Goal: Task Accomplishment & Management: Manage account settings

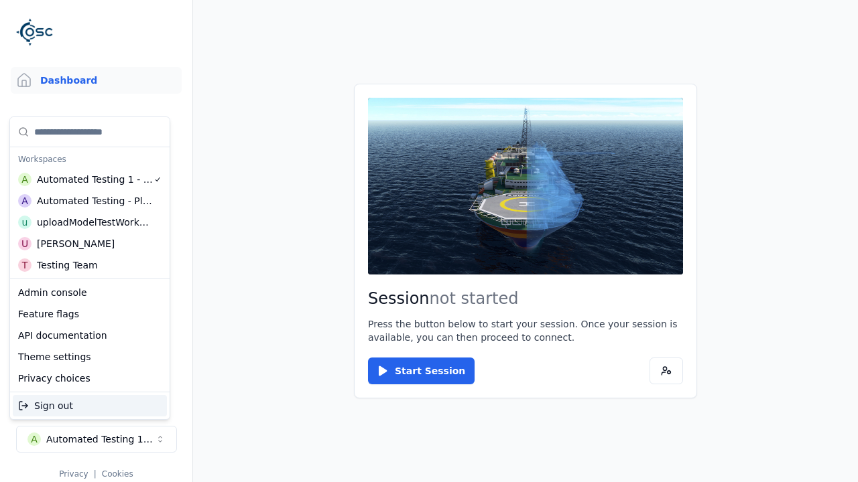
click at [86, 200] on div "Automated Testing - Playwright" at bounding box center [95, 200] width 116 height 13
click at [429, 241] on html "Support Dashboard Assets 3D Models Scenes Datasets Recordings Support Documenta…" at bounding box center [429, 241] width 858 height 482
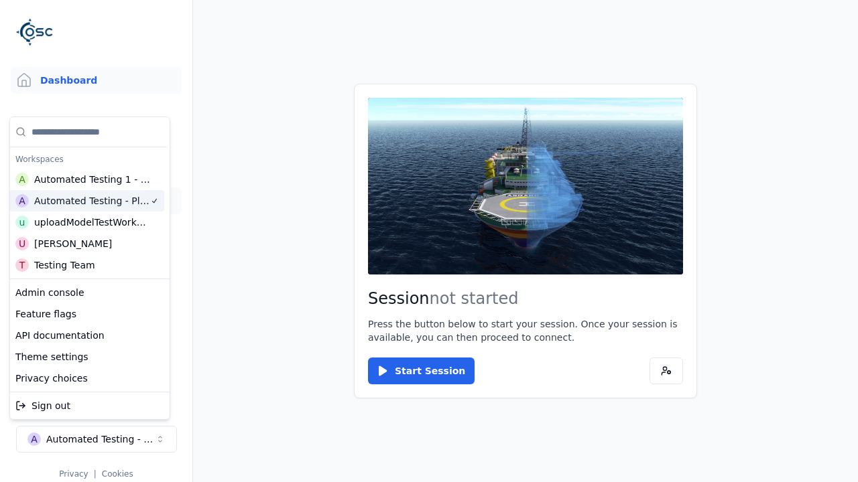
click at [90, 201] on link "Datasets" at bounding box center [96, 201] width 171 height 27
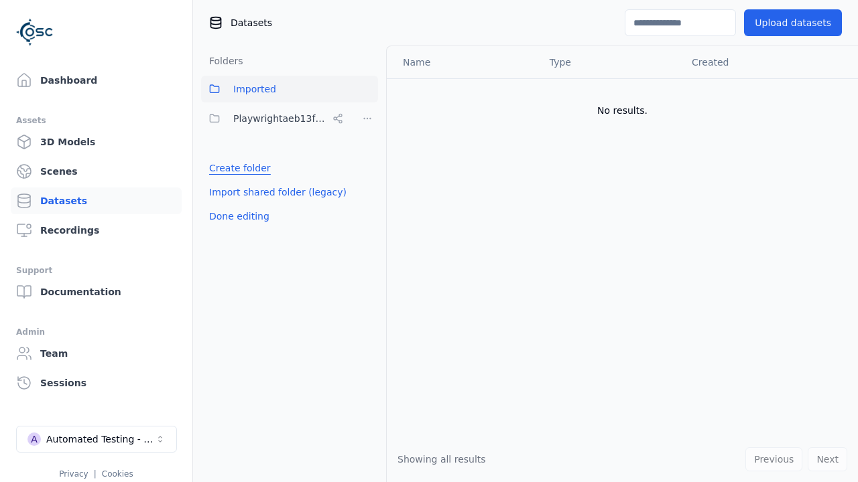
click at [237, 168] on link "Create folder" at bounding box center [240, 167] width 62 height 13
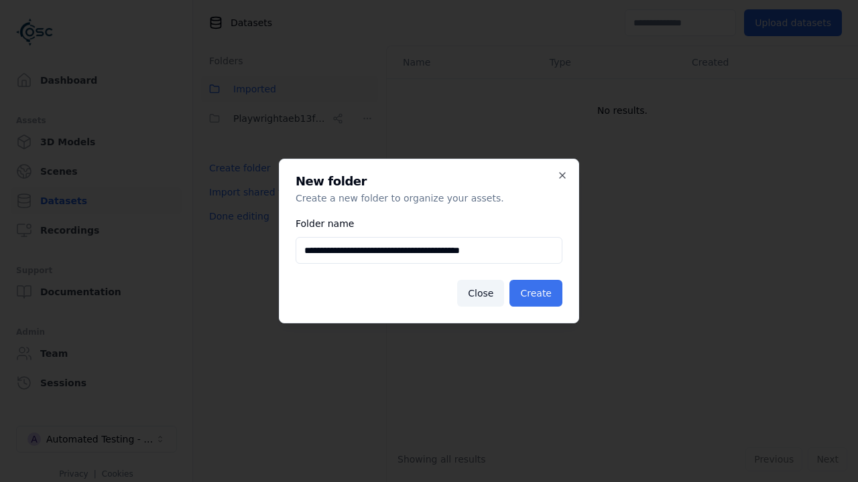
type input "**********"
click at [537, 294] on button "Create" at bounding box center [535, 293] width 53 height 27
click at [237, 229] on button "Done editing" at bounding box center [239, 216] width 76 height 24
click at [224, 204] on button "Done editing" at bounding box center [239, 216] width 76 height 24
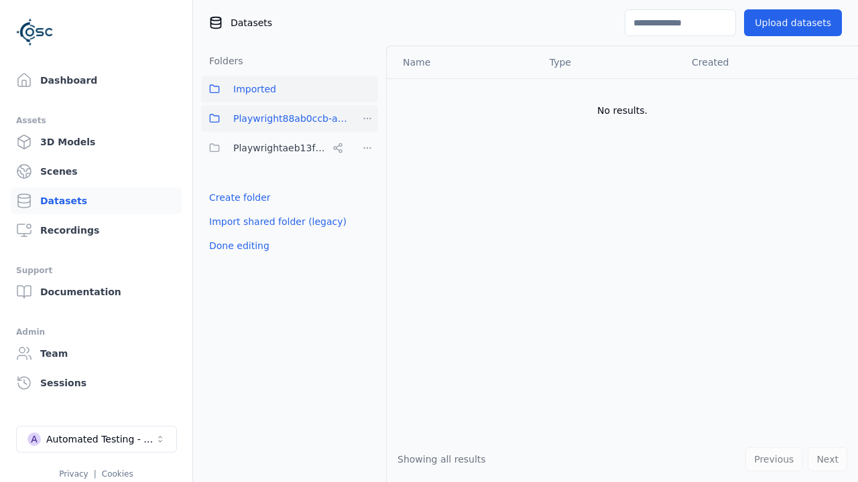
click at [367, 119] on html "Support Dashboard Assets 3D Models Scenes Datasets Recordings Support Documenta…" at bounding box center [429, 241] width 858 height 482
click at [367, 167] on div "Share" at bounding box center [372, 167] width 90 height 21
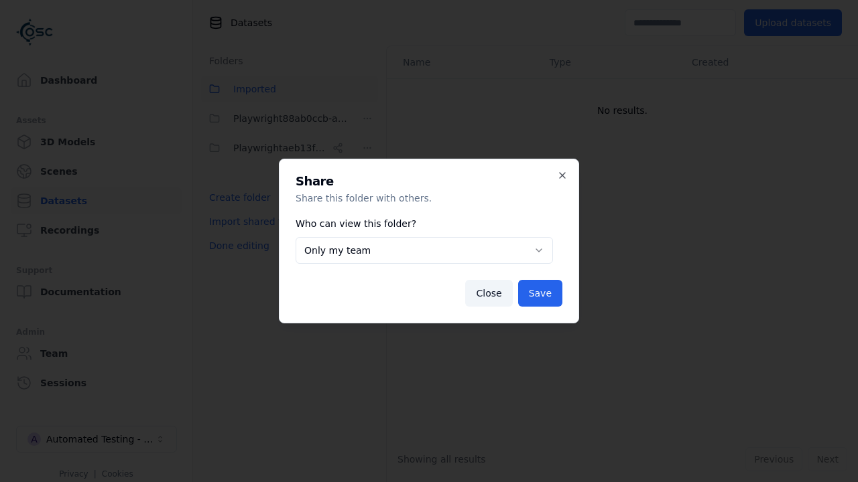
click at [423, 251] on button "Only my team" at bounding box center [424, 250] width 257 height 27
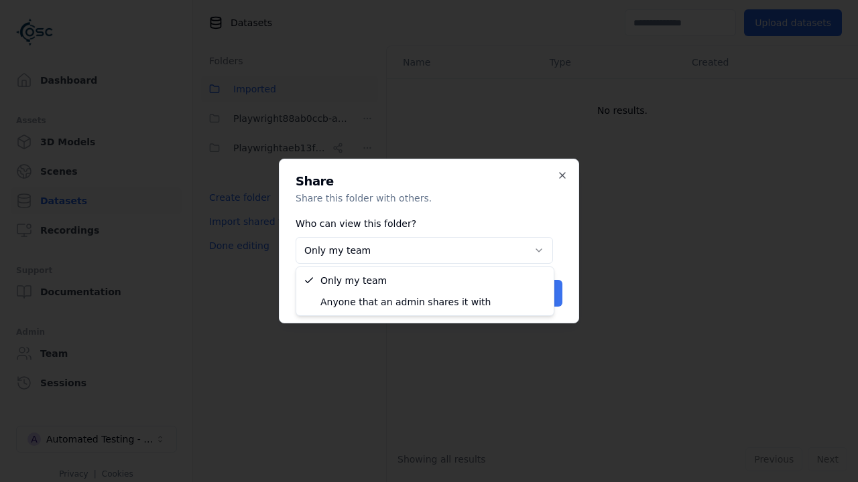
select select "****"
click at [541, 294] on button "Save" at bounding box center [540, 293] width 44 height 27
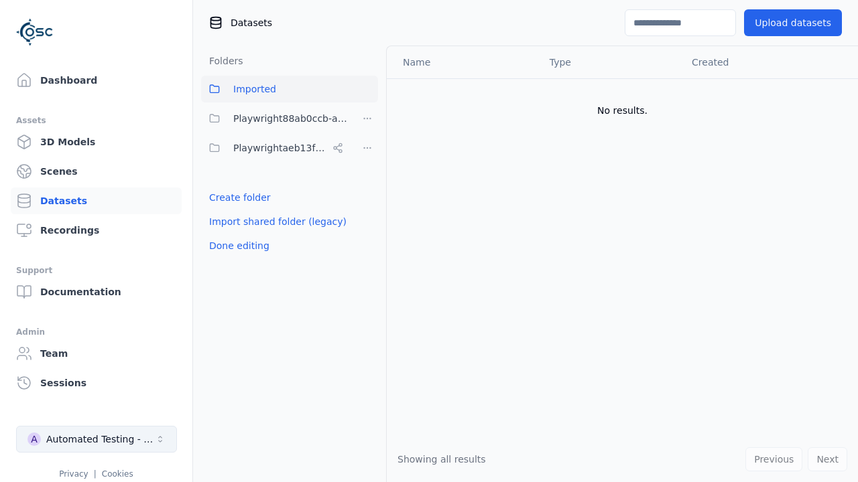
click at [237, 246] on button "Done editing" at bounding box center [239, 246] width 76 height 24
click at [96, 440] on div "Automated Testing - Playwright" at bounding box center [100, 439] width 109 height 13
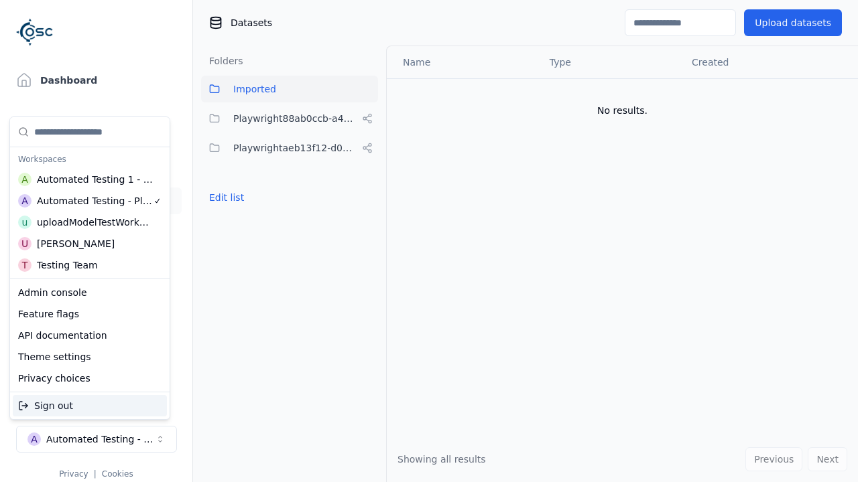
click at [86, 179] on div "Automated Testing 1 - Playwright" at bounding box center [95, 179] width 117 height 13
click at [429, 241] on html "Support Dashboard Assets 3D Models Scenes Datasets Recordings Support Documenta…" at bounding box center [429, 241] width 858 height 482
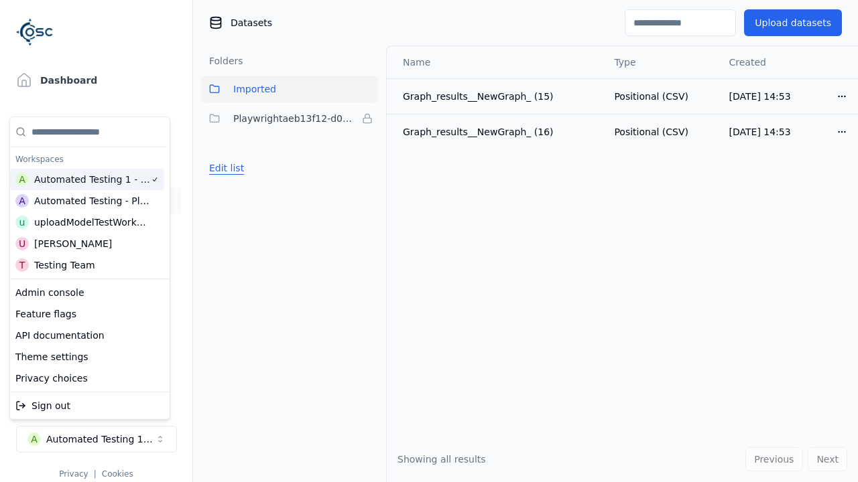
click at [224, 168] on button "Edit list" at bounding box center [226, 168] width 51 height 24
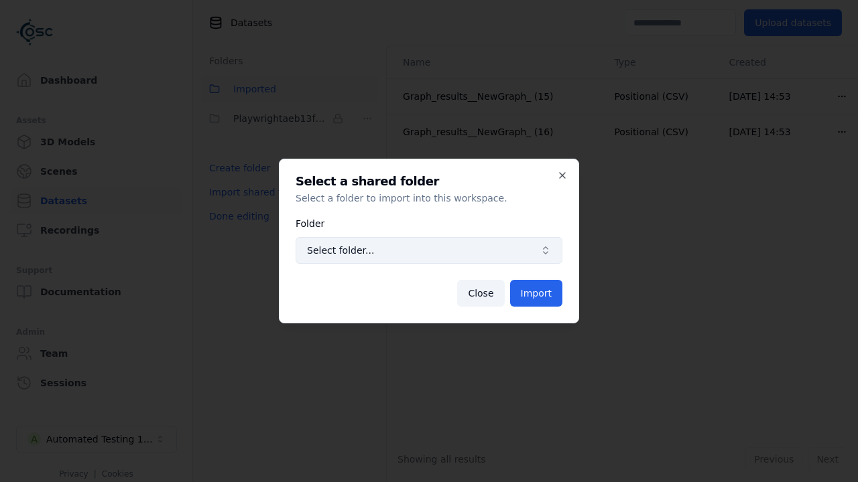
click at [429, 251] on span "Select folder..." at bounding box center [421, 250] width 228 height 13
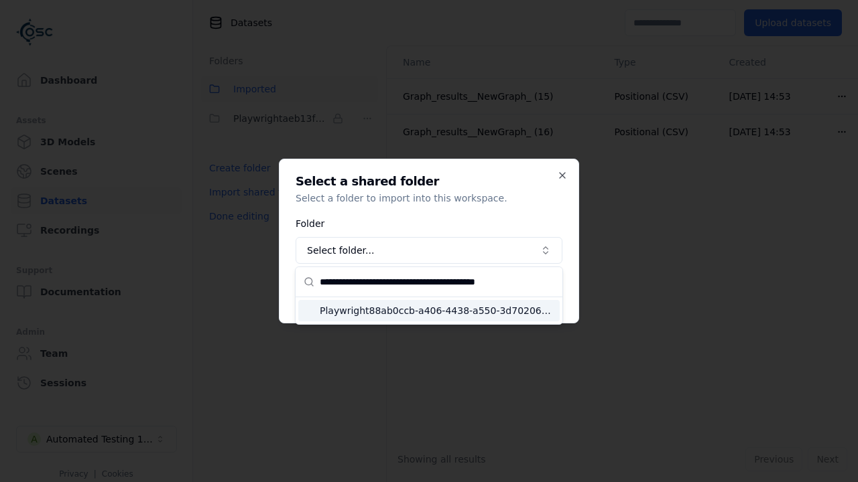
type input "**********"
click at [437, 310] on span "Playwright88ab0ccb-a406-4438-a550-3d702068e12a" at bounding box center [437, 310] width 235 height 13
click at [537, 294] on button "Import" at bounding box center [536, 293] width 52 height 27
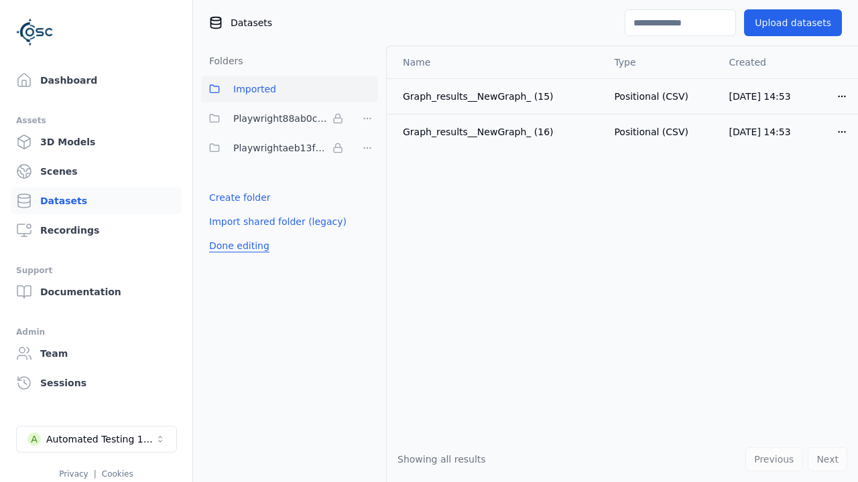
click at [237, 246] on button "Done editing" at bounding box center [239, 246] width 76 height 24
click at [224, 234] on button "Done editing" at bounding box center [239, 246] width 76 height 24
click at [367, 119] on html "Support Dashboard Assets 3D Models Scenes Datasets Recordings Support Documenta…" at bounding box center [429, 241] width 858 height 482
click at [429, 241] on html "Support Dashboard Assets 3D Models Scenes Datasets Recordings Support Documenta…" at bounding box center [429, 241] width 858 height 482
click at [237, 246] on button "Done editing" at bounding box center [239, 246] width 76 height 24
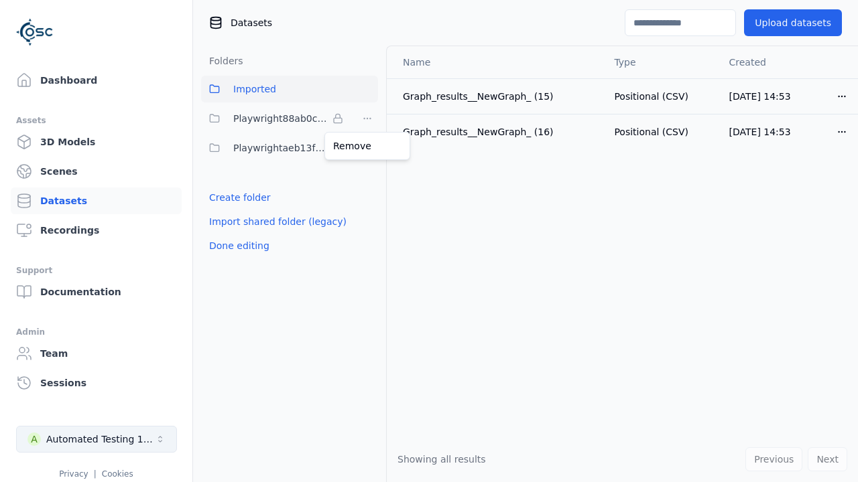
click at [96, 440] on div "Automated Testing 1 - Playwright" at bounding box center [100, 439] width 109 height 13
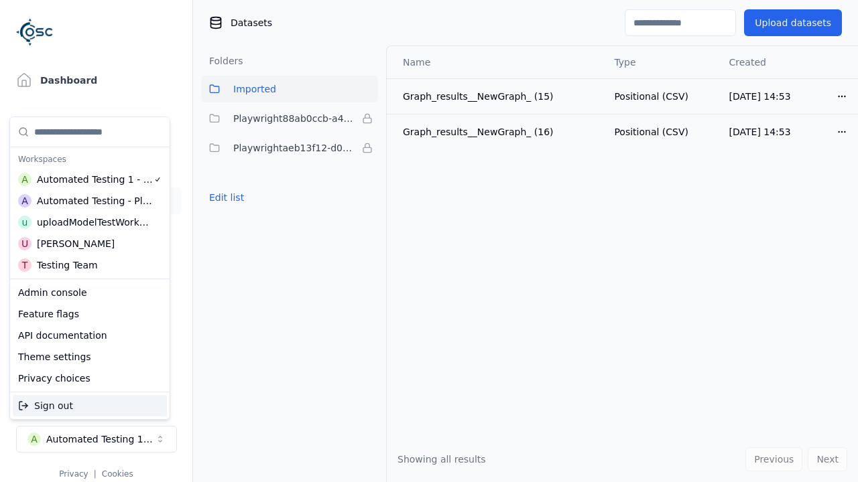
click at [86, 200] on div "Automated Testing - Playwright" at bounding box center [95, 200] width 116 height 13
click at [429, 241] on html "Support Dashboard Assets 3D Models Scenes Datasets Recordings Support Documenta…" at bounding box center [429, 241] width 858 height 482
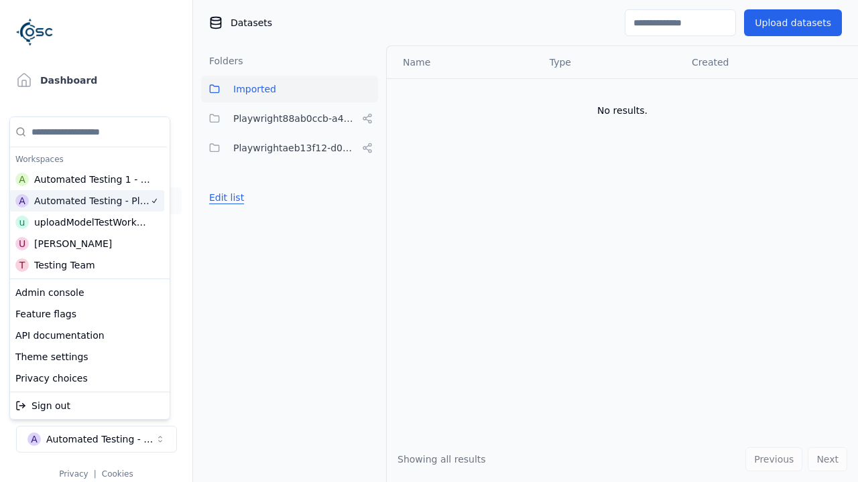
click at [224, 198] on button "Edit list" at bounding box center [226, 198] width 51 height 24
click at [367, 119] on html "Support Dashboard Assets 3D Models Scenes Datasets Recordings Support Documenta…" at bounding box center [429, 241] width 858 height 482
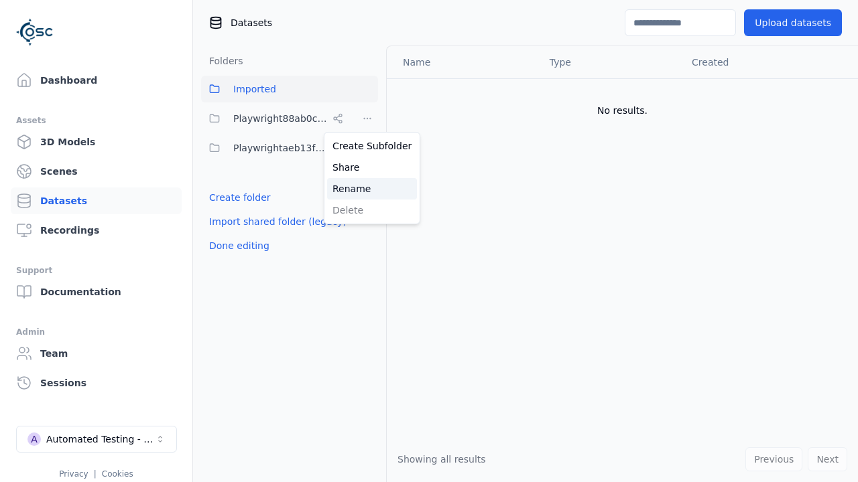
click at [367, 188] on div "Rename" at bounding box center [372, 188] width 90 height 21
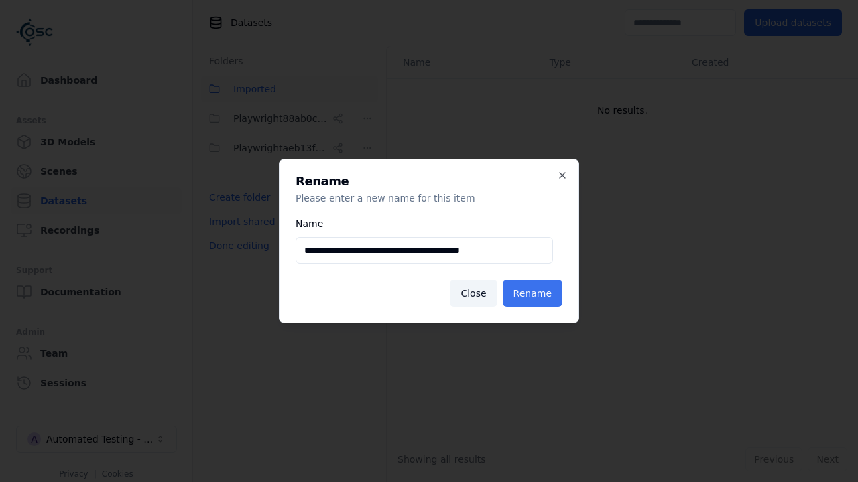
click at [423, 251] on input "**********" at bounding box center [424, 250] width 257 height 27
type input "**********"
click at [534, 294] on button "Rename" at bounding box center [533, 293] width 60 height 27
click at [237, 246] on button "Done editing" at bounding box center [239, 246] width 76 height 24
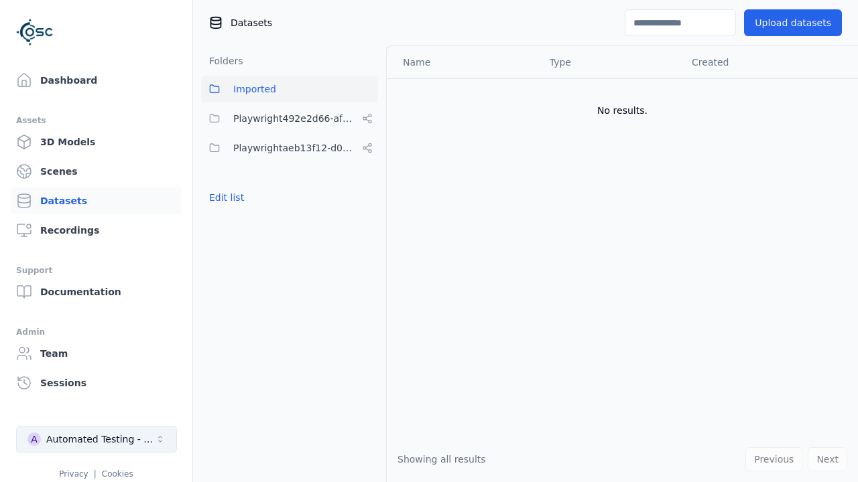
click at [96, 440] on div "Automated Testing - Playwright" at bounding box center [100, 439] width 109 height 13
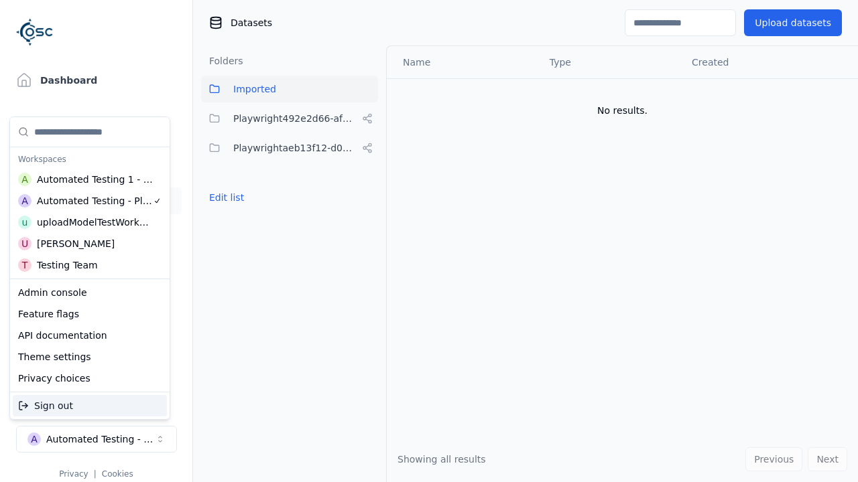
click at [86, 179] on div "Automated Testing 1 - Playwright" at bounding box center [95, 179] width 117 height 13
click at [429, 241] on html "Support Dashboard Assets 3D Models Scenes Datasets Recordings Support Documenta…" at bounding box center [429, 241] width 858 height 482
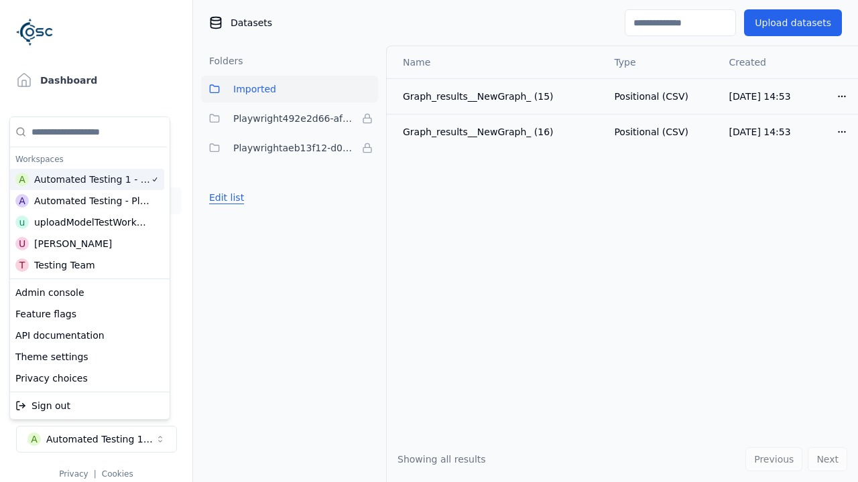
click at [224, 198] on button "Edit list" at bounding box center [226, 198] width 51 height 24
click at [367, 119] on html "Support Dashboard Assets 3D Models Scenes Datasets Recordings Support Documenta…" at bounding box center [429, 241] width 858 height 482
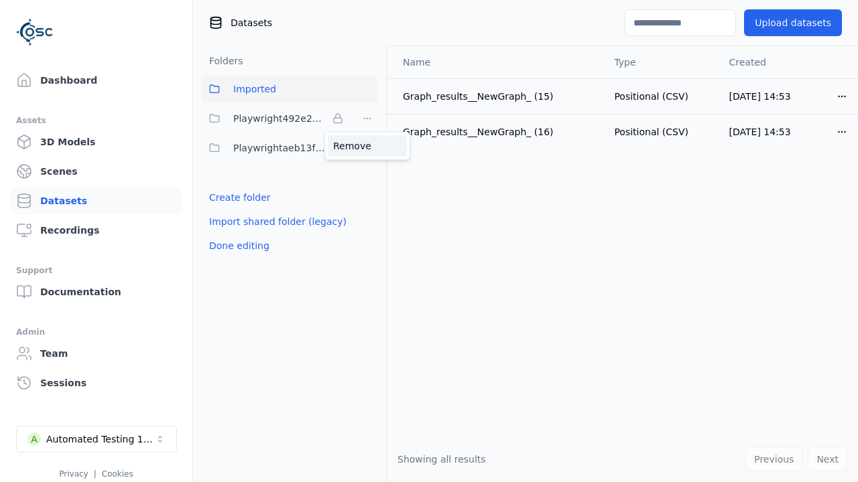
click at [367, 145] on div "Remove" at bounding box center [367, 145] width 79 height 21
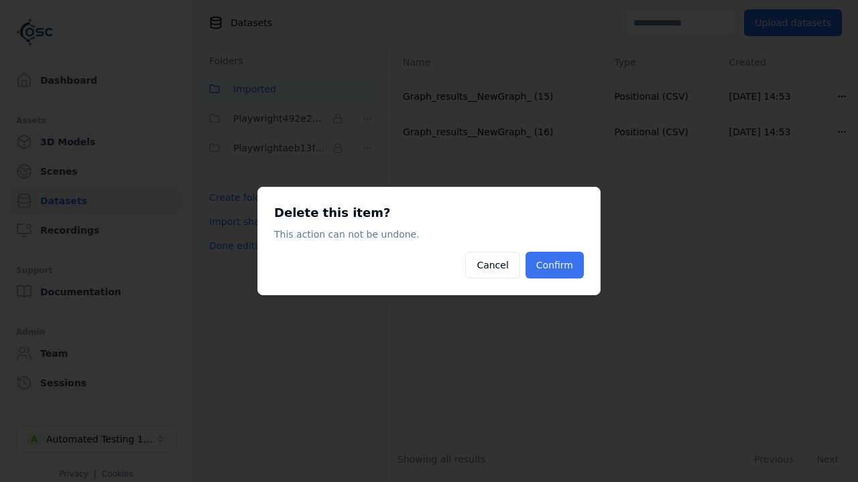
click at [556, 265] on button "Confirm" at bounding box center [554, 265] width 58 height 27
click at [237, 234] on button "Done editing" at bounding box center [239, 246] width 76 height 24
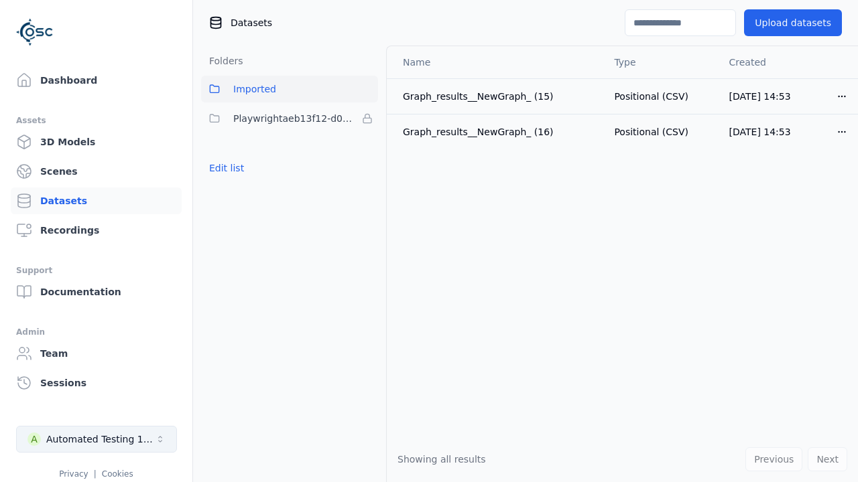
click at [96, 440] on div "Automated Testing 1 - Playwright" at bounding box center [100, 439] width 109 height 13
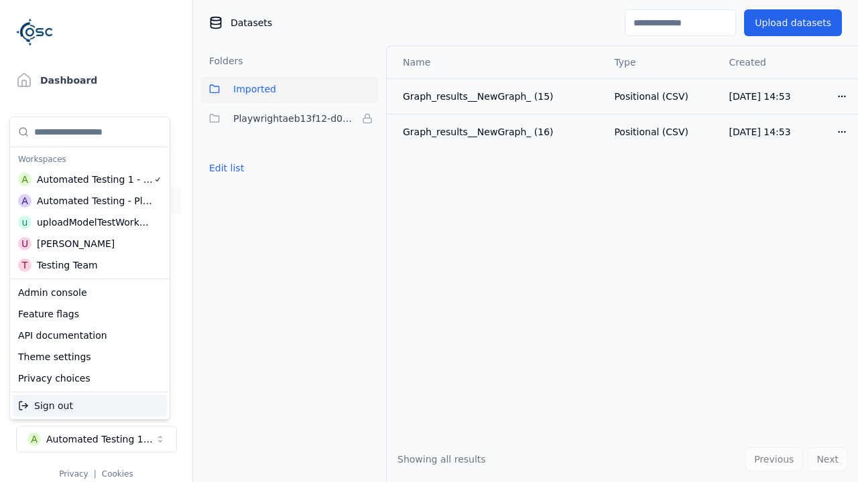
click at [86, 200] on div "Automated Testing - Playwright" at bounding box center [95, 200] width 116 height 13
click at [429, 241] on html "Support Dashboard Assets 3D Models Scenes Datasets Recordings Support Documenta…" at bounding box center [429, 241] width 858 height 482
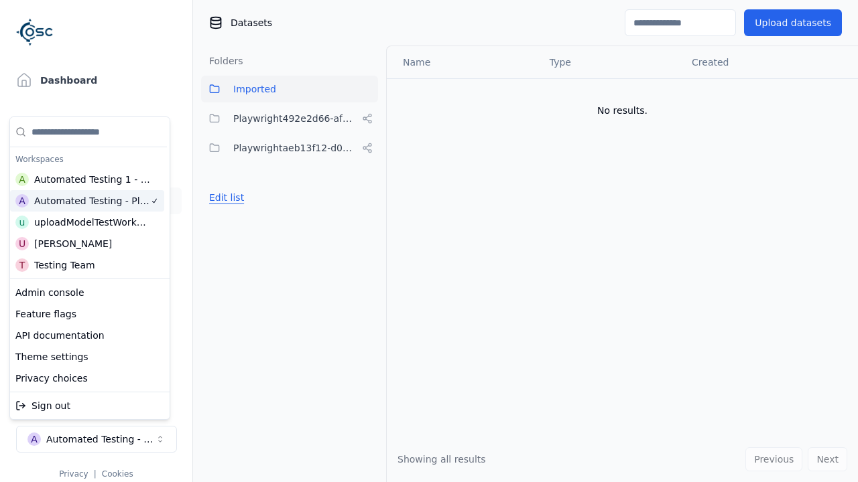
click at [224, 198] on button "Edit list" at bounding box center [226, 198] width 51 height 24
click at [367, 119] on html "Support Dashboard Assets 3D Models Scenes Datasets Recordings Support Documenta…" at bounding box center [429, 241] width 858 height 482
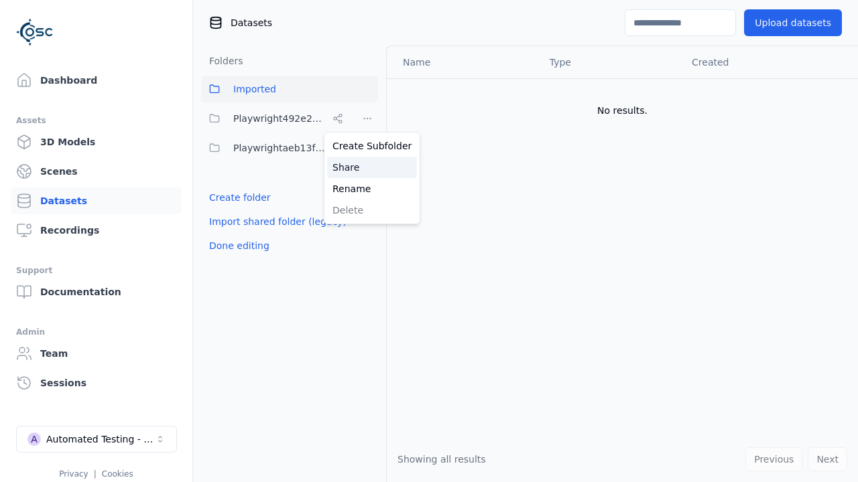
click at [367, 167] on div "Share" at bounding box center [372, 167] width 90 height 21
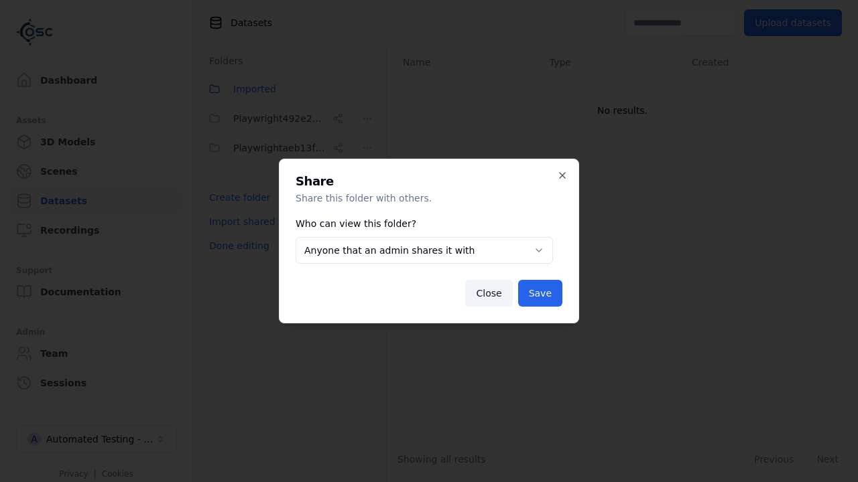
click at [423, 251] on button "Anyone that an admin shares it with" at bounding box center [424, 250] width 257 height 27
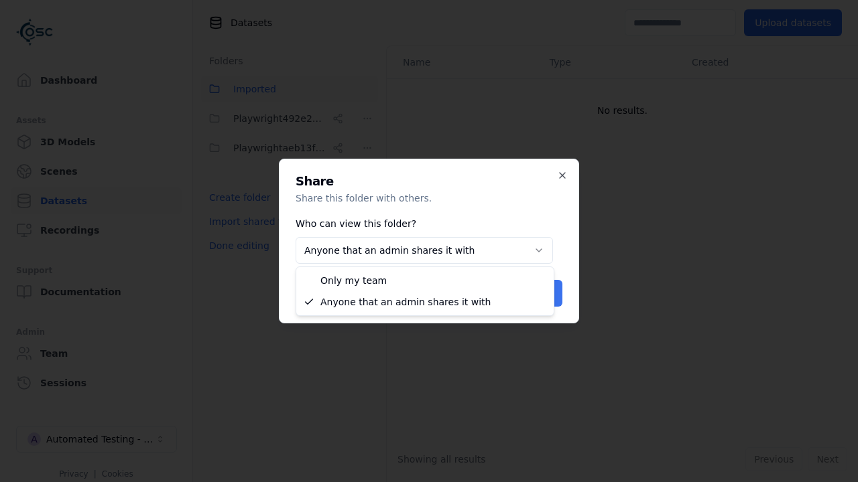
select select "*****"
click at [541, 294] on button "Save" at bounding box center [540, 293] width 44 height 27
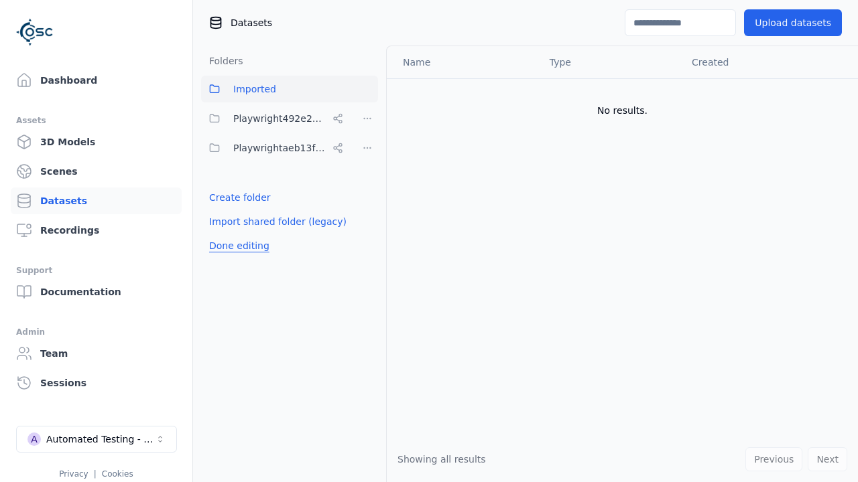
click at [237, 246] on button "Done editing" at bounding box center [239, 246] width 76 height 24
click at [224, 234] on button "Done editing" at bounding box center [239, 246] width 76 height 24
click at [367, 119] on html "Support Dashboard Assets 3D Models Scenes Datasets Recordings Support Documenta…" at bounding box center [429, 241] width 858 height 482
click at [367, 210] on div "Delete" at bounding box center [372, 210] width 90 height 21
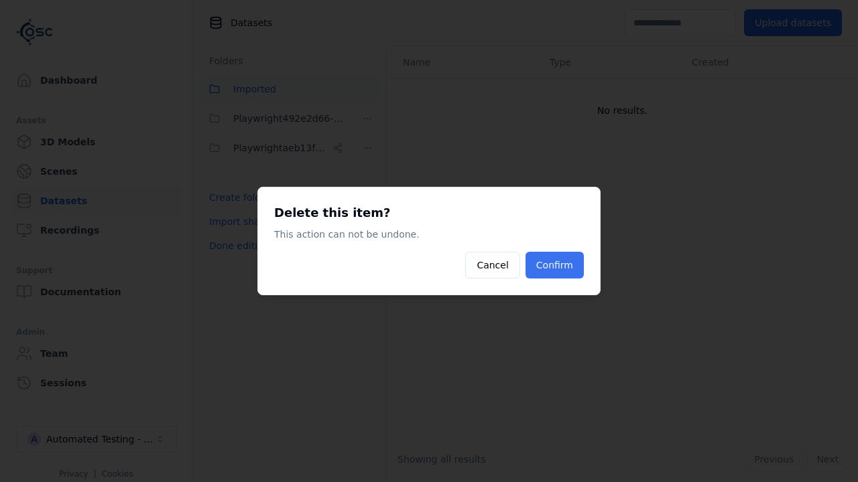
click at [556, 265] on button "Confirm" at bounding box center [554, 265] width 58 height 27
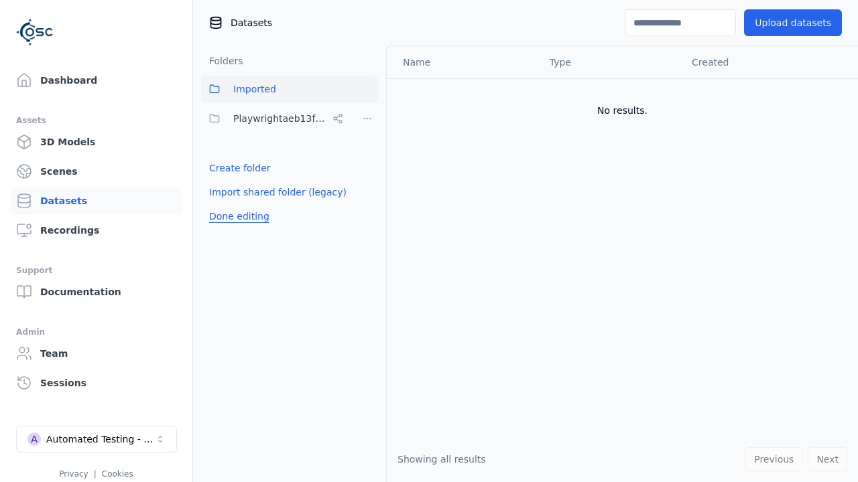
click at [237, 216] on button "Done editing" at bounding box center [239, 216] width 76 height 24
